Goal: Transaction & Acquisition: Obtain resource

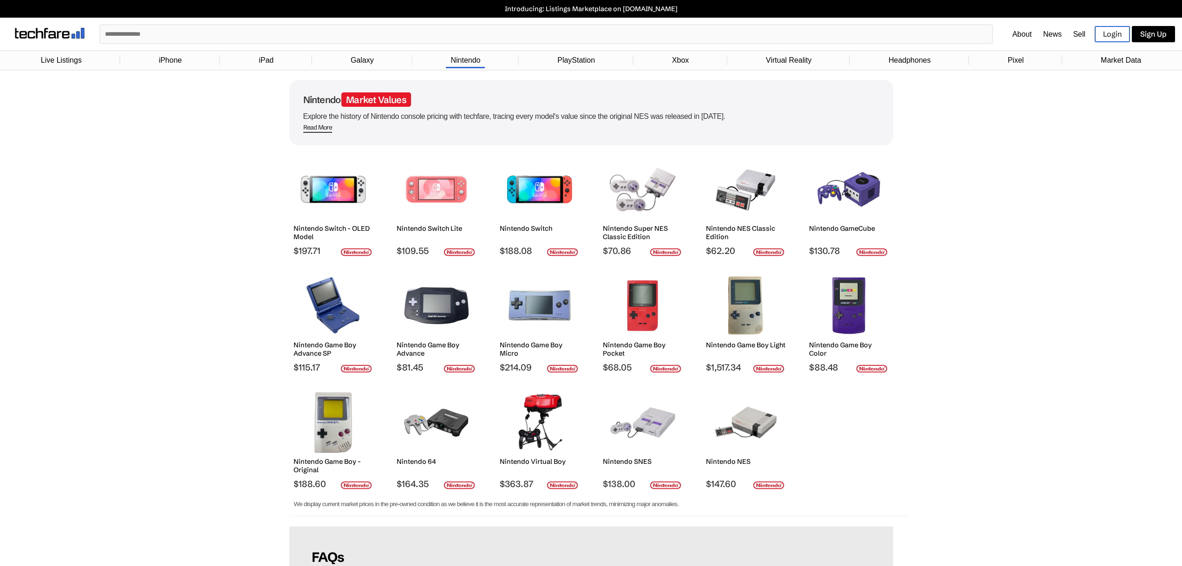
click at [739, 340] on div at bounding box center [745, 306] width 65 height 70
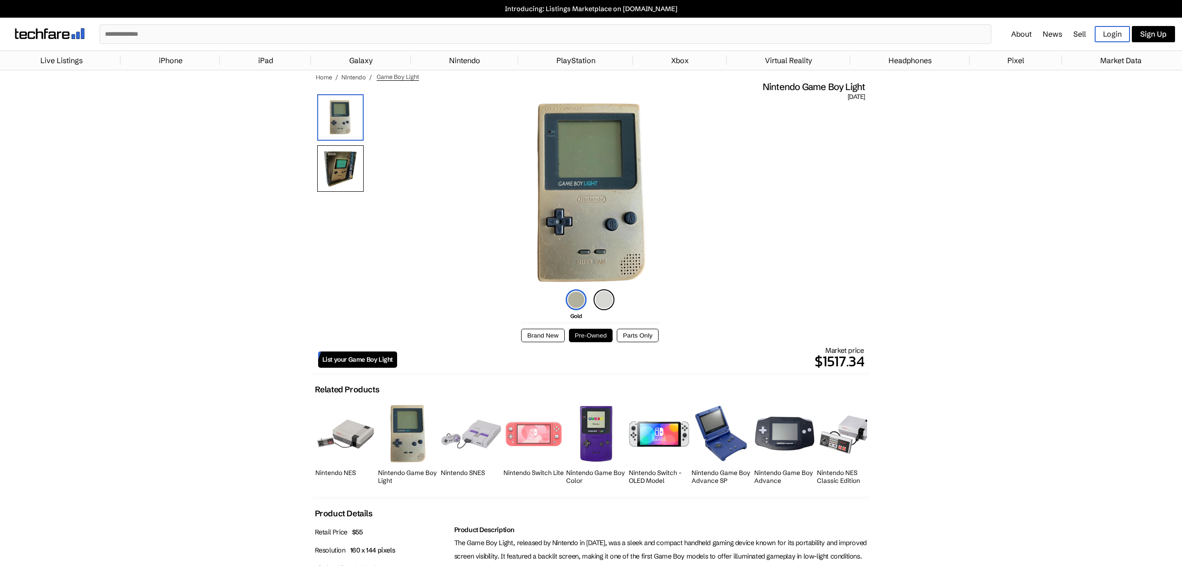
click at [535, 334] on button "Brand New" at bounding box center [542, 335] width 43 height 13
click at [588, 333] on button "Pre-Owned" at bounding box center [591, 335] width 44 height 13
click at [624, 334] on button "Parts Only" at bounding box center [637, 335] width 41 height 13
click at [557, 338] on button "Brand New" at bounding box center [542, 335] width 43 height 13
click at [596, 289] on li "Silver" at bounding box center [603, 299] width 21 height 21
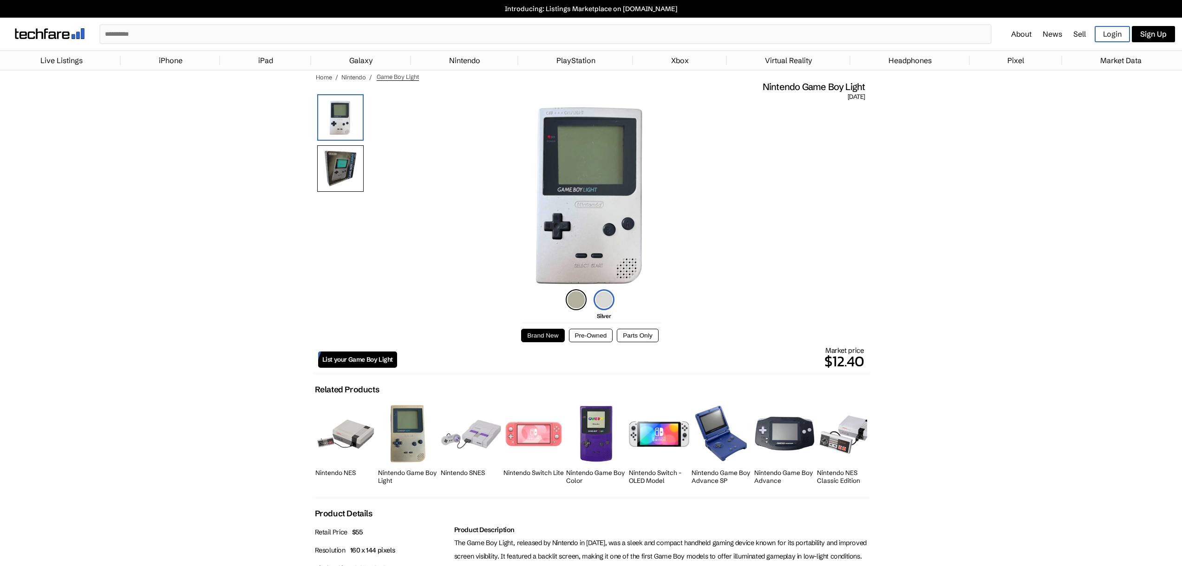
click at [566, 297] on li "Gold" at bounding box center [576, 299] width 21 height 21
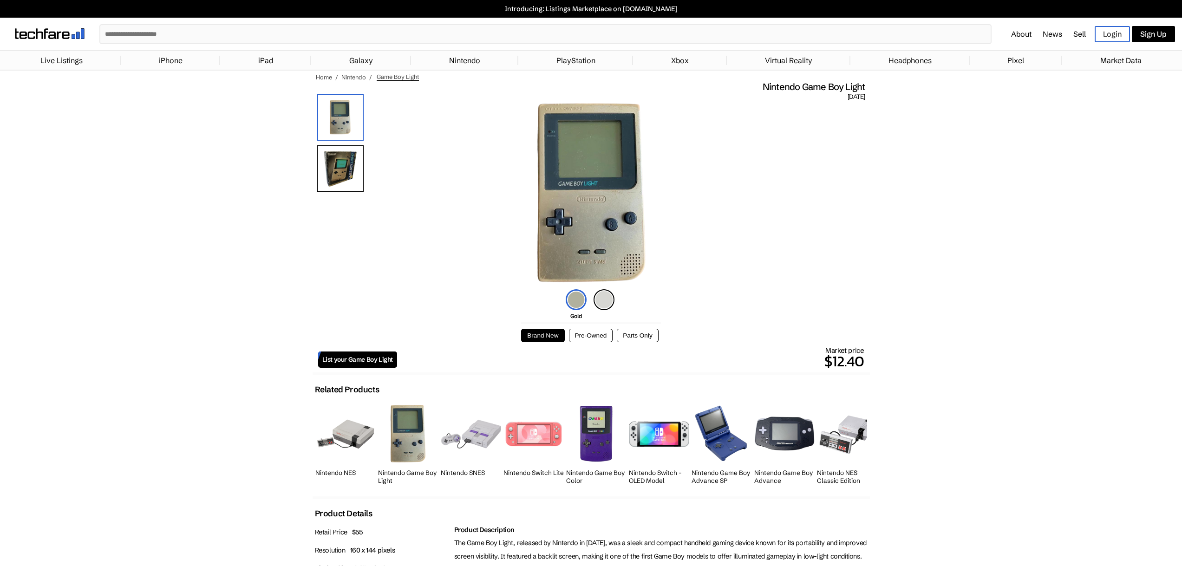
click at [581, 332] on button "Pre-Owned" at bounding box center [591, 335] width 44 height 13
click at [609, 301] on img at bounding box center [603, 299] width 21 height 21
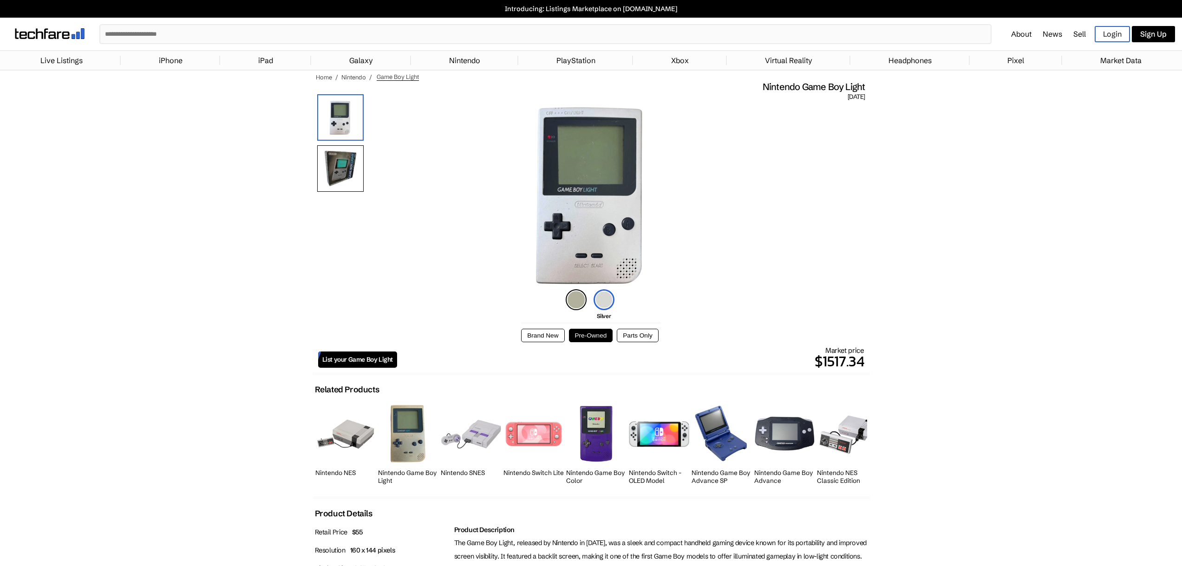
click at [567, 302] on img at bounding box center [576, 299] width 21 height 21
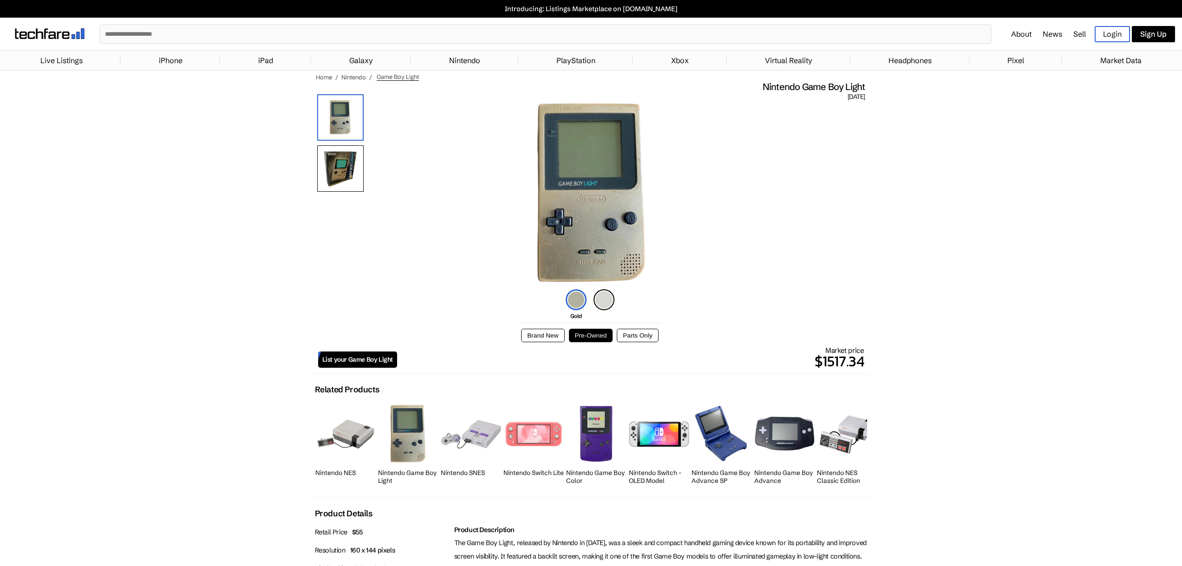
click at [345, 169] on img at bounding box center [340, 168] width 46 height 46
